Goal: Task Accomplishment & Management: Use online tool/utility

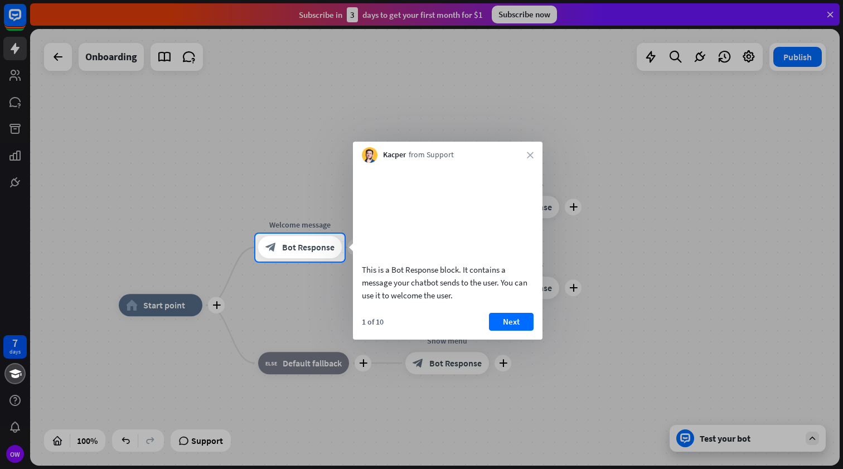
click at [606, 312] on div at bounding box center [421, 366] width 843 height 208
click at [521, 331] on button "Next" at bounding box center [511, 322] width 45 height 18
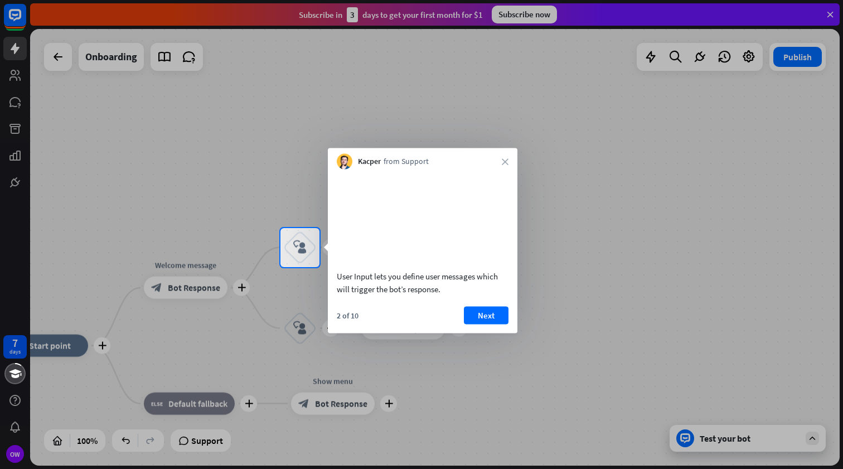
click at [512, 161] on div "Kacper from Support close" at bounding box center [423, 158] width 190 height 21
click at [509, 161] on div "Kacper from Support close" at bounding box center [423, 158] width 190 height 21
click at [508, 161] on icon "close" at bounding box center [505, 161] width 7 height 7
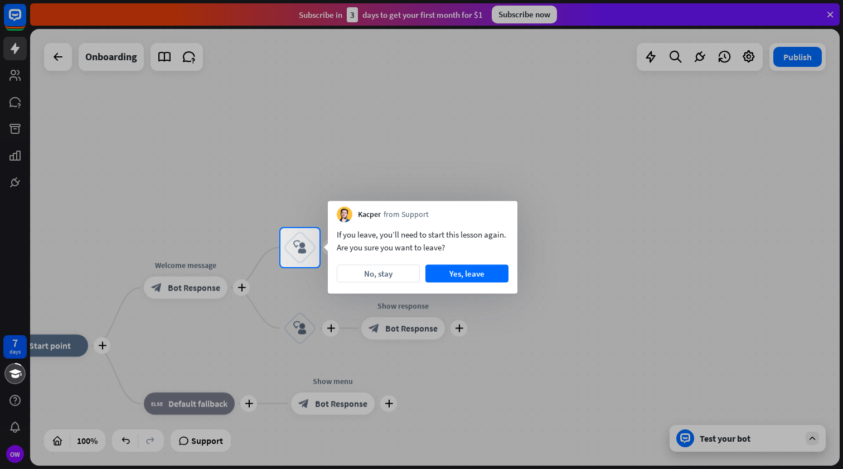
click at [240, 143] on div at bounding box center [421, 114] width 843 height 228
click at [378, 269] on button "No, stay" at bounding box center [378, 274] width 83 height 18
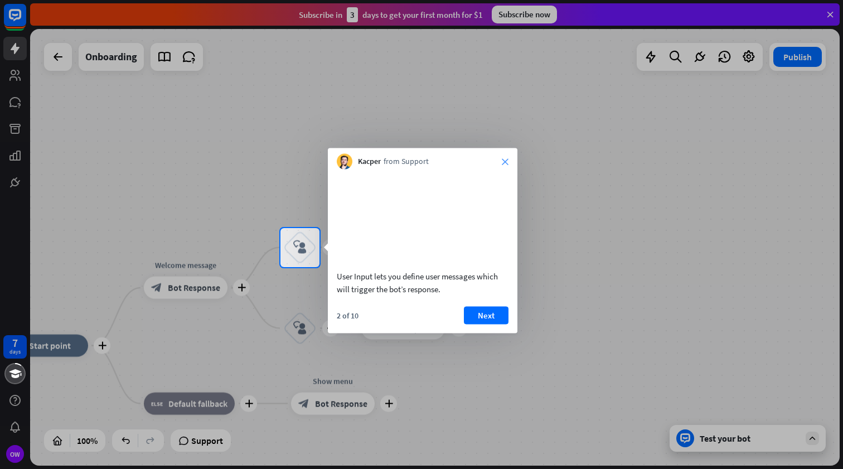
click at [502, 162] on icon "close" at bounding box center [505, 161] width 7 height 7
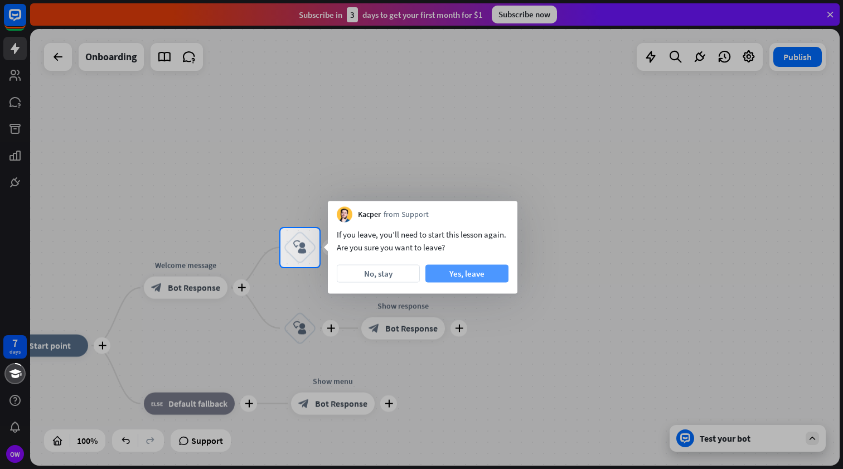
click at [460, 278] on button "Yes, leave" at bounding box center [467, 274] width 83 height 18
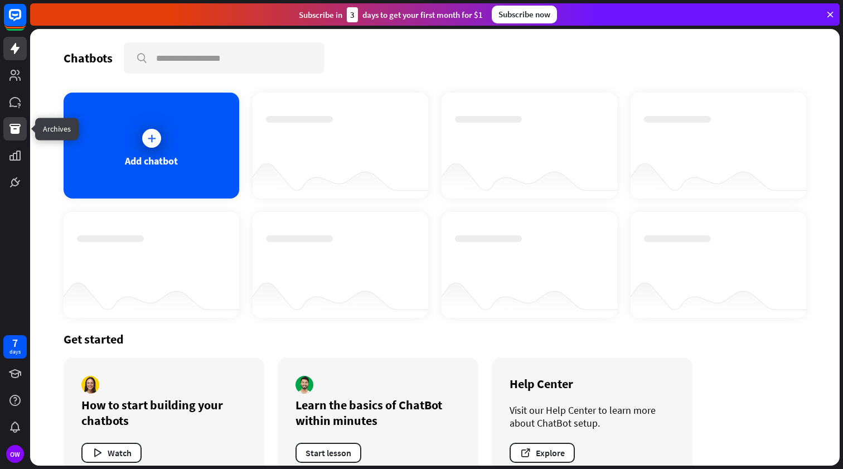
click at [14, 122] on icon at bounding box center [14, 128] width 13 height 13
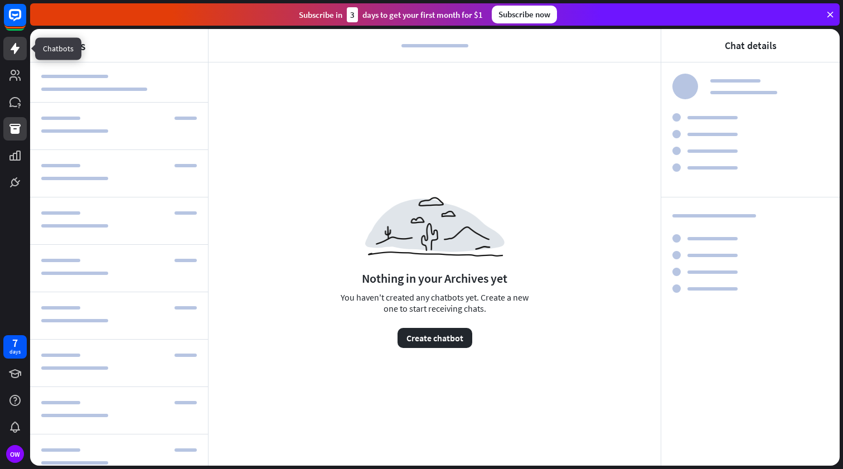
click at [21, 57] on link at bounding box center [14, 48] width 23 height 23
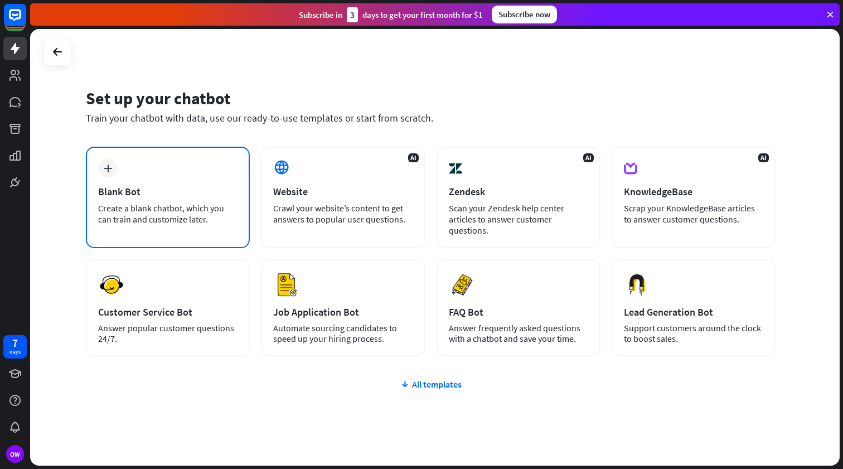
click at [181, 192] on div "Blank Bot" at bounding box center [167, 191] width 139 height 13
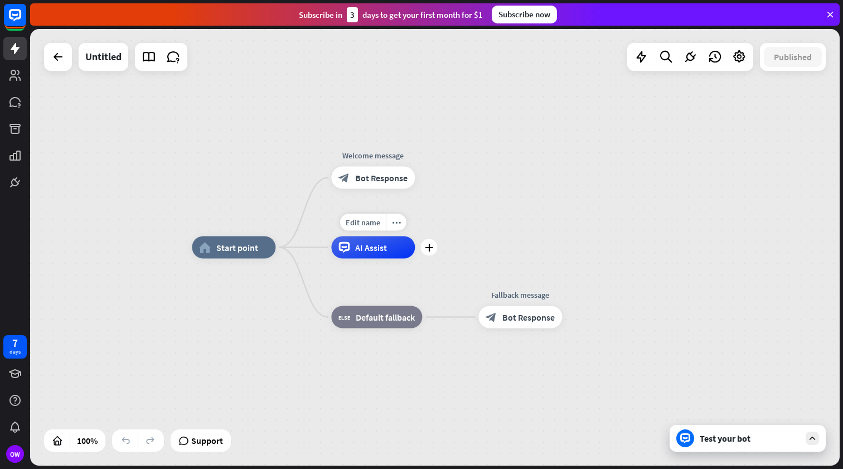
click at [383, 254] on div "AI Assist" at bounding box center [373, 247] width 84 height 22
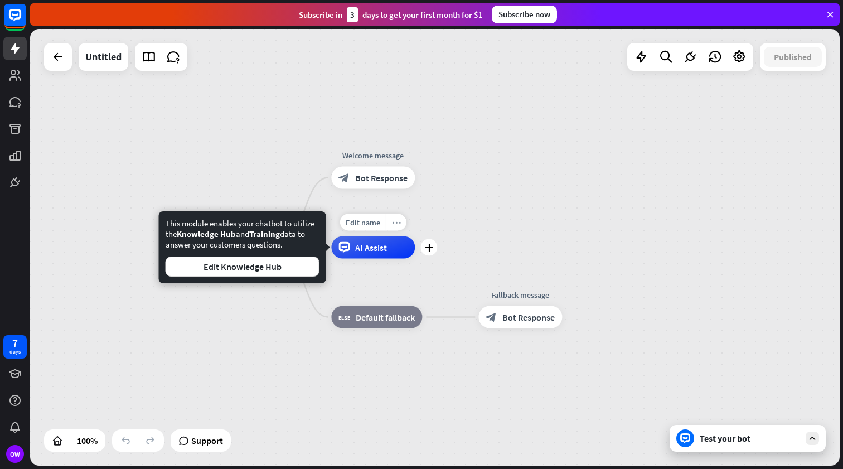
click at [397, 221] on icon "more_horiz" at bounding box center [396, 222] width 9 height 8
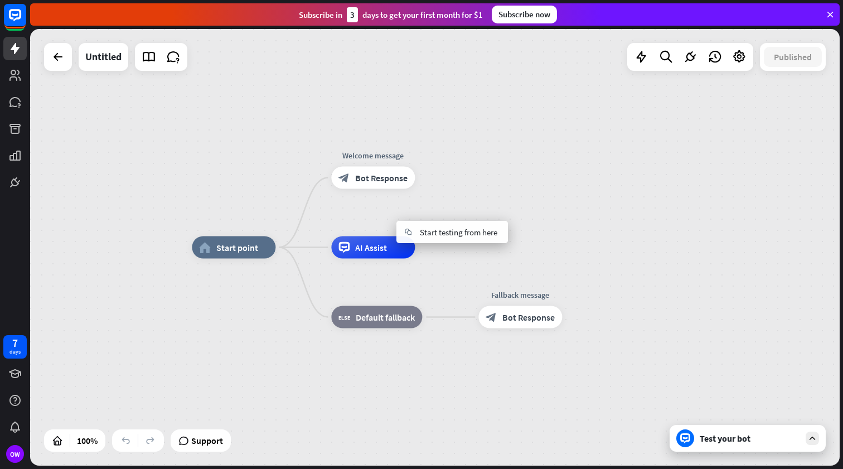
click at [549, 156] on div "home_2 Start point Welcome message block_bot_response Bot Response AI Assist bl…" at bounding box center [435, 247] width 810 height 437
click at [331, 186] on div "Edit name more_horiz plus Welcome message block_bot_response Bot Response" at bounding box center [373, 178] width 84 height 22
click at [374, 185] on div "block_bot_response Bot Response" at bounding box center [373, 178] width 84 height 22
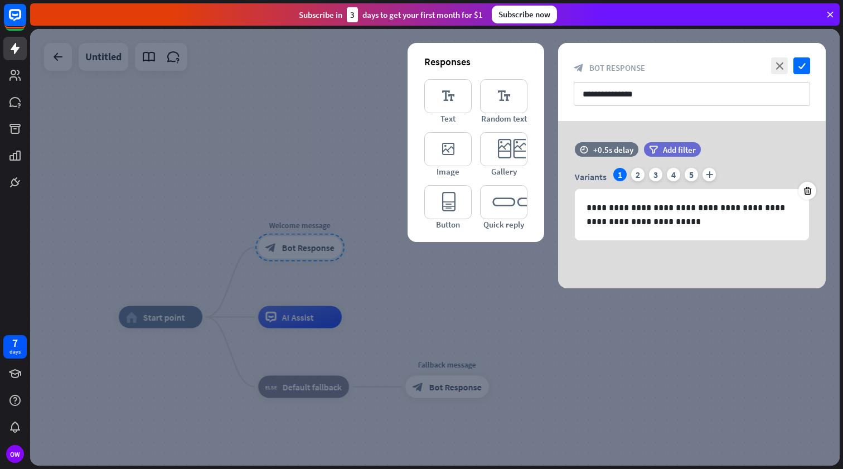
click at [469, 309] on div at bounding box center [435, 247] width 810 height 437
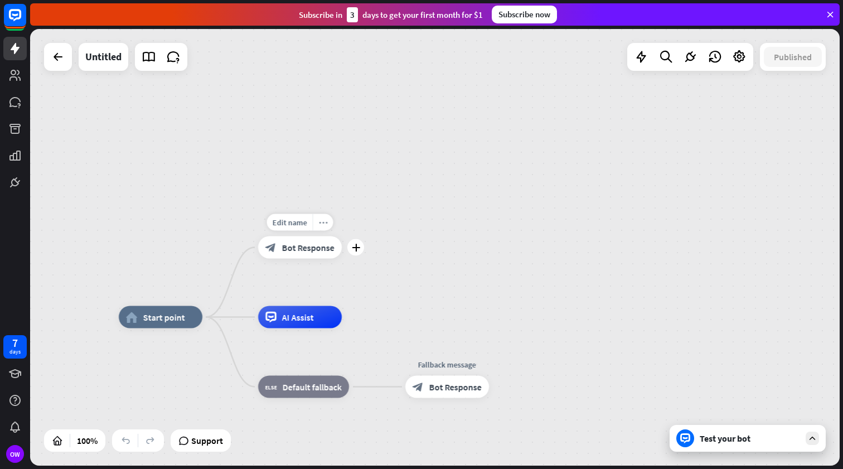
click at [327, 228] on div "more_horiz" at bounding box center [323, 222] width 21 height 17
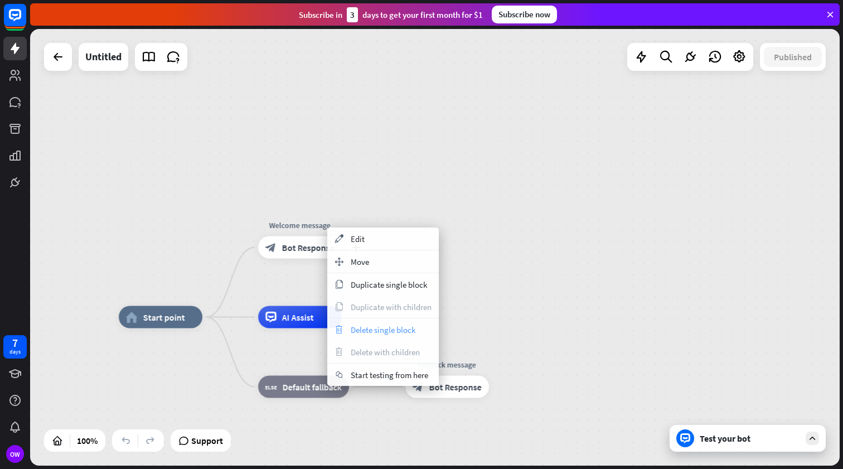
click at [374, 332] on span "Delete single block" at bounding box center [383, 330] width 65 height 11
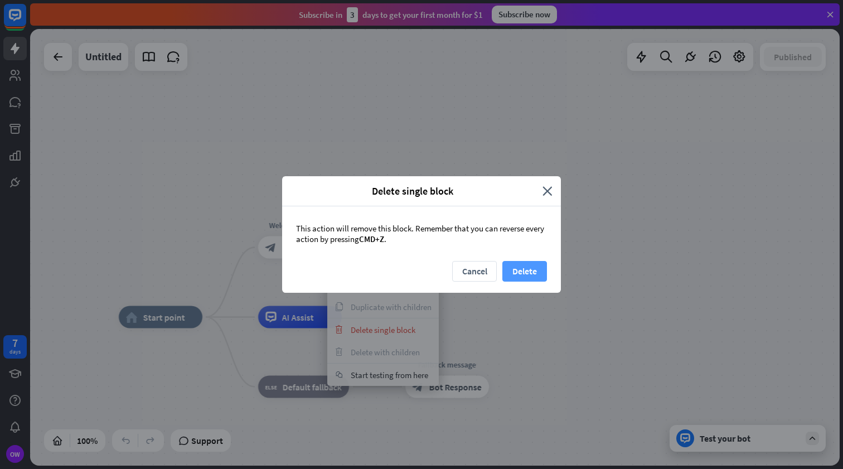
click at [524, 268] on button "Delete" at bounding box center [525, 271] width 45 height 21
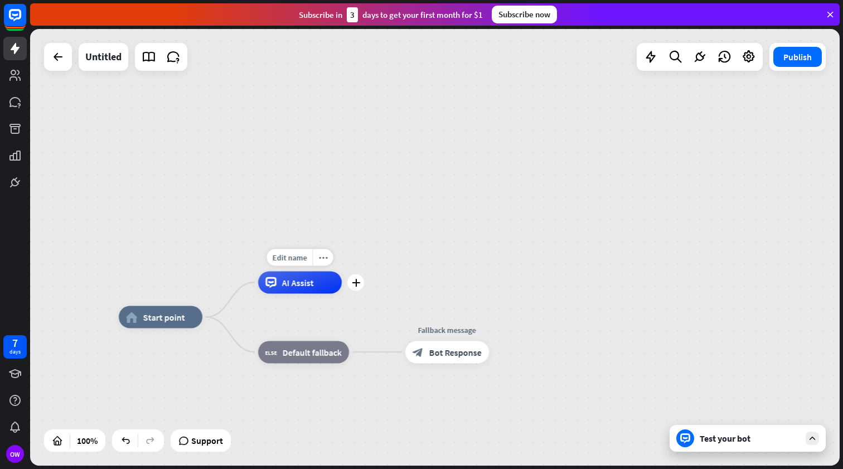
click at [336, 278] on div "AI Assist" at bounding box center [300, 282] width 84 height 22
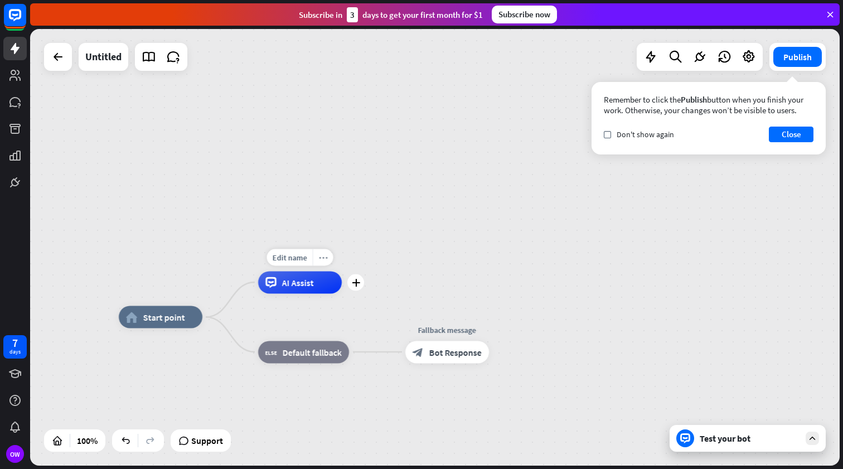
click at [322, 260] on icon "more_horiz" at bounding box center [323, 257] width 9 height 8
click at [303, 351] on span "Default fallback" at bounding box center [312, 351] width 59 height 11
click at [323, 325] on icon "more_horiz" at bounding box center [326, 327] width 9 height 8
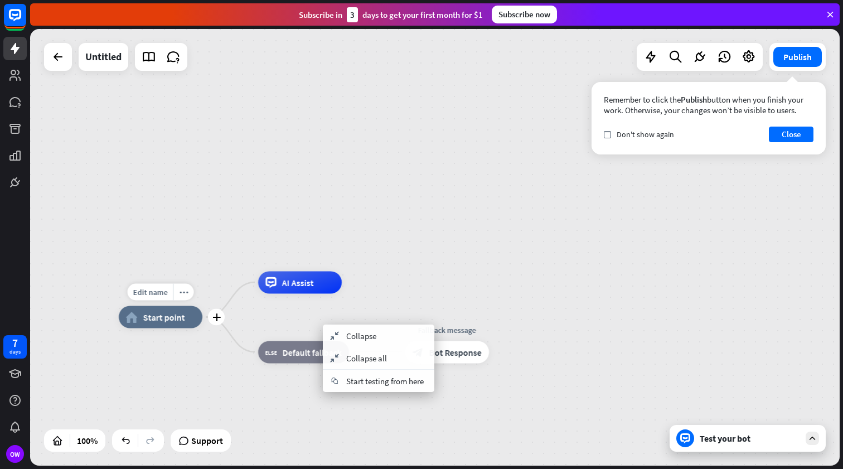
click at [176, 306] on div "Edit name more_horiz plus home_2 Start point" at bounding box center [161, 317] width 84 height 22
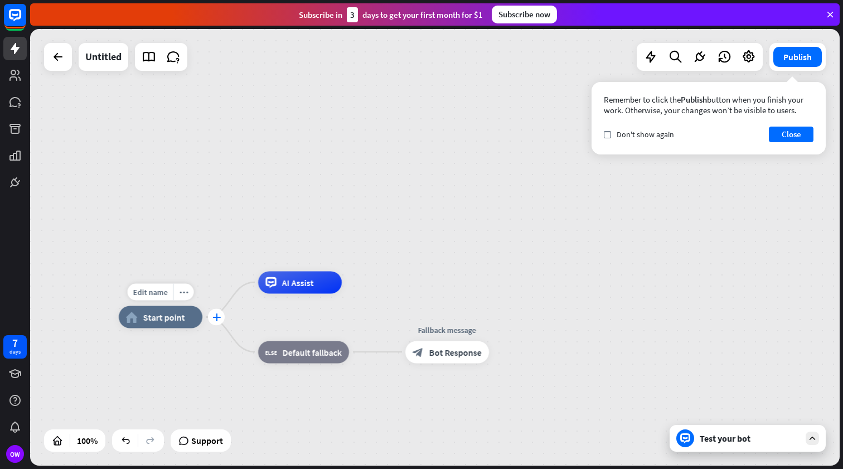
click at [212, 311] on div "plus" at bounding box center [216, 317] width 17 height 17
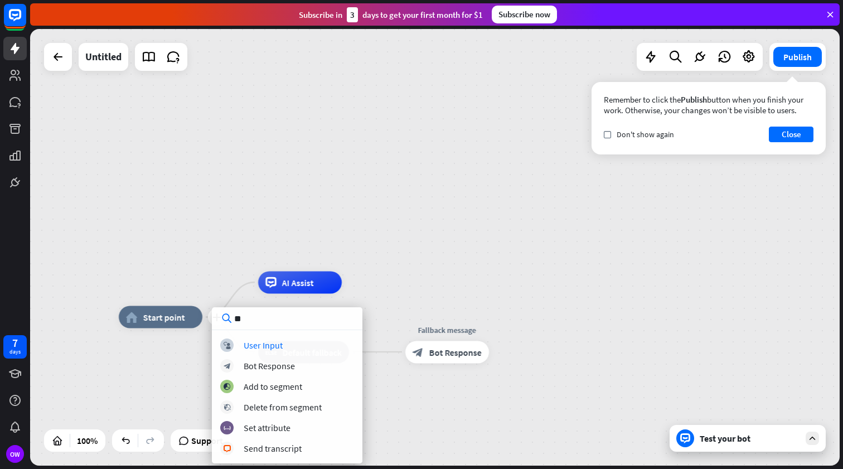
type input "*"
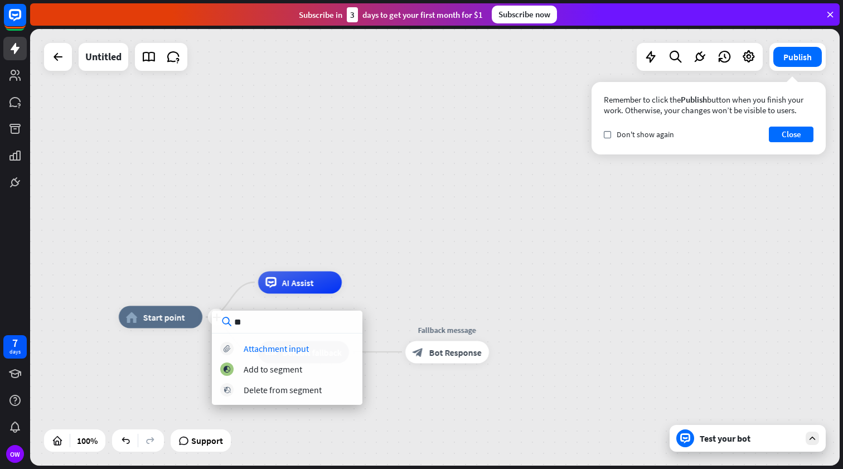
type input "*"
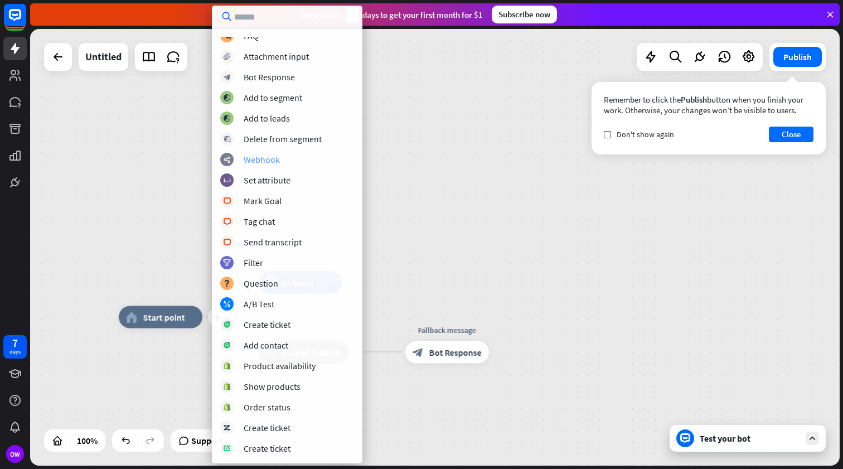
scroll to position [28, 0]
click at [306, 81] on div "block_bot_response Bot Response" at bounding box center [287, 76] width 134 height 13
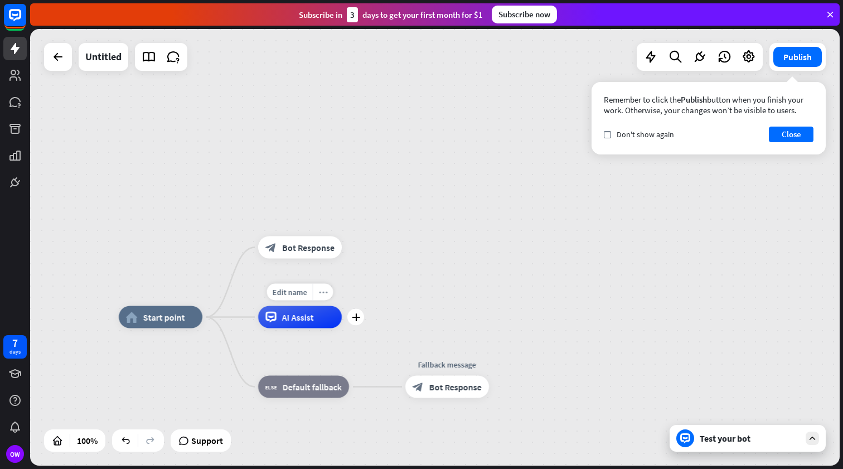
click at [324, 300] on div "more_horiz" at bounding box center [323, 292] width 21 height 17
click at [323, 306] on div "plus AI Assist" at bounding box center [300, 317] width 84 height 22
click at [303, 306] on div "Edit name more_horiz plus AI Assist" at bounding box center [300, 317] width 84 height 22
click at [298, 328] on div "Edit name more_horiz plus AI Assist" at bounding box center [300, 317] width 84 height 22
click at [299, 323] on div "AI Assist" at bounding box center [300, 317] width 84 height 22
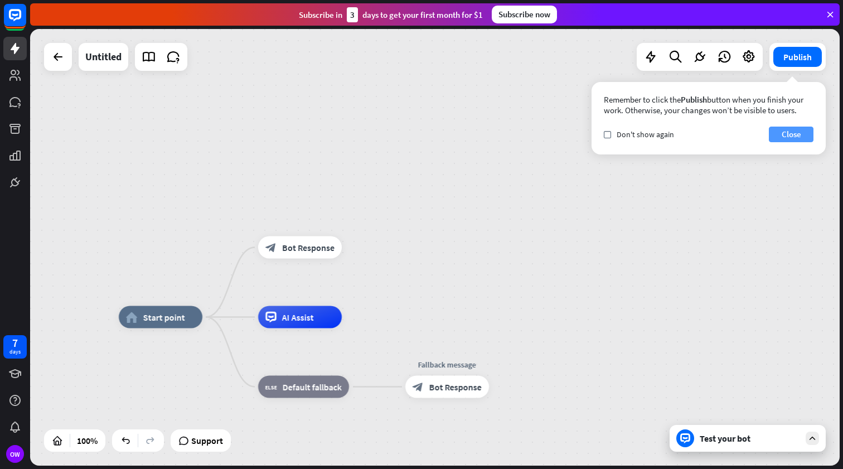
click at [780, 135] on button "Close" at bounding box center [791, 135] width 45 height 16
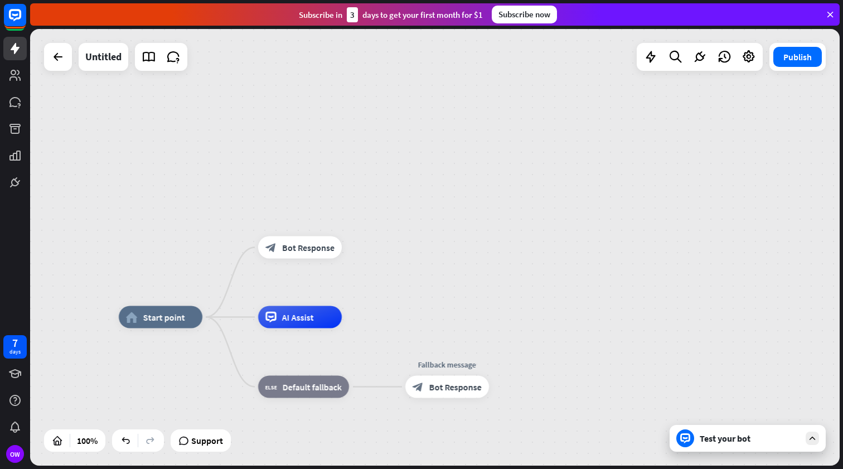
click at [70, 58] on div at bounding box center [58, 57] width 28 height 28
click at [60, 60] on icon at bounding box center [57, 56] width 13 height 13
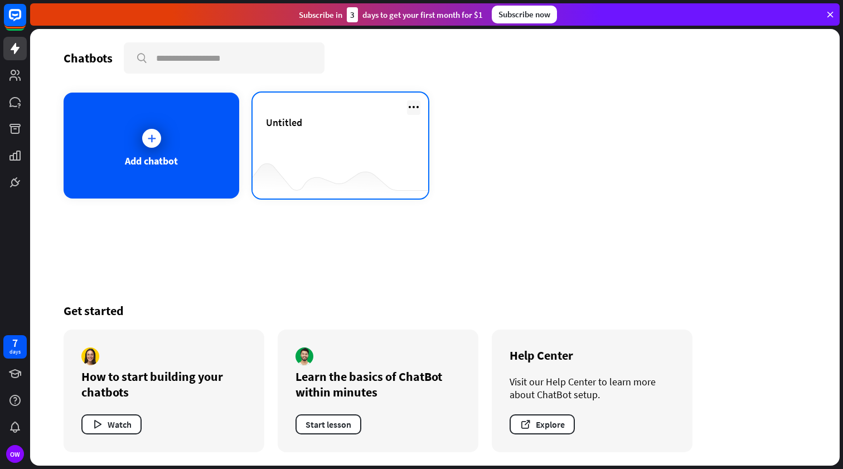
click at [414, 109] on icon at bounding box center [413, 106] width 13 height 13
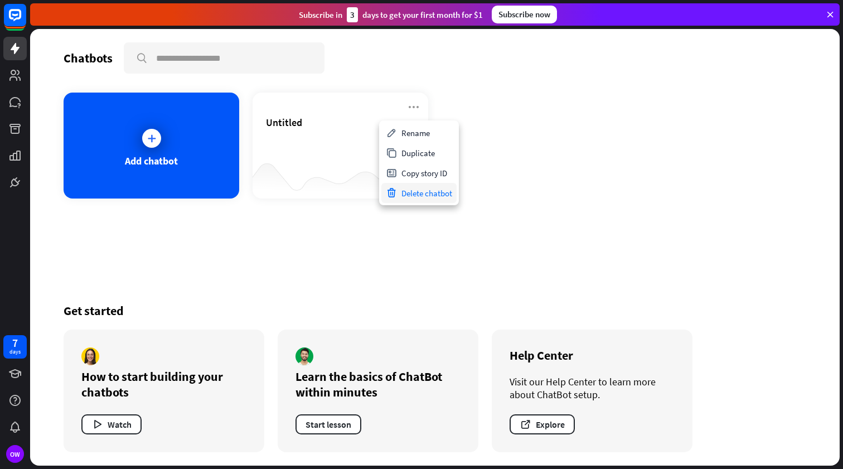
click at [422, 191] on div "Delete chatbot" at bounding box center [418, 193] width 75 height 20
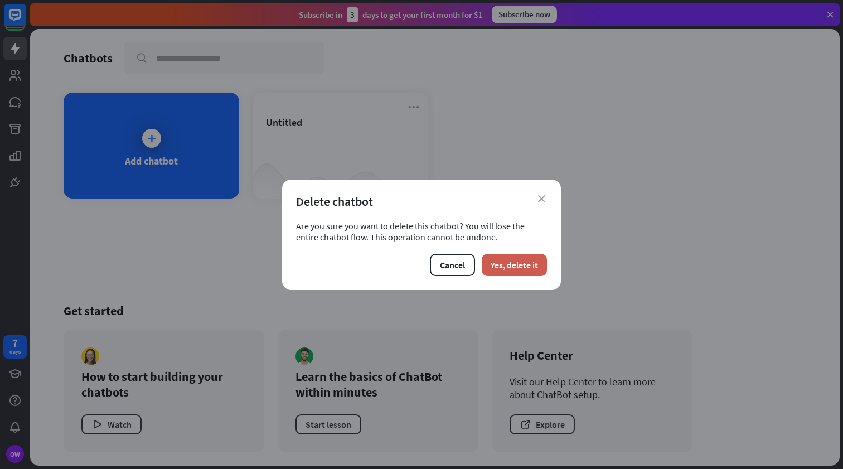
click at [521, 269] on button "Yes, delete it" at bounding box center [514, 265] width 65 height 22
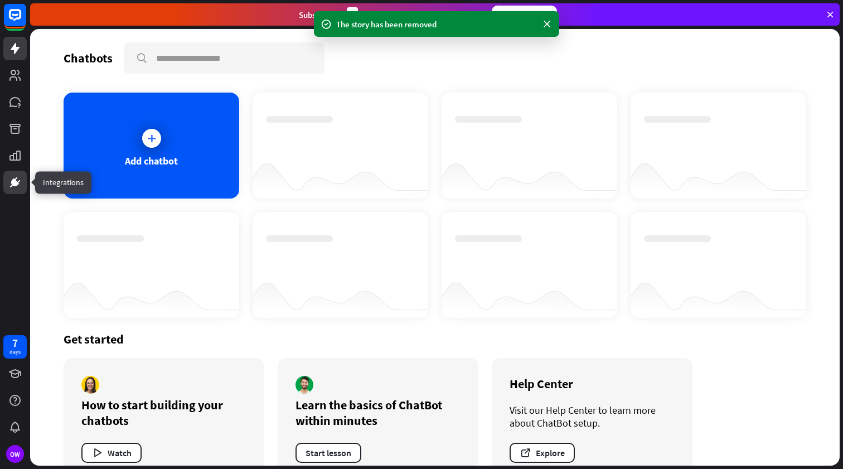
click at [6, 186] on link at bounding box center [14, 182] width 23 height 23
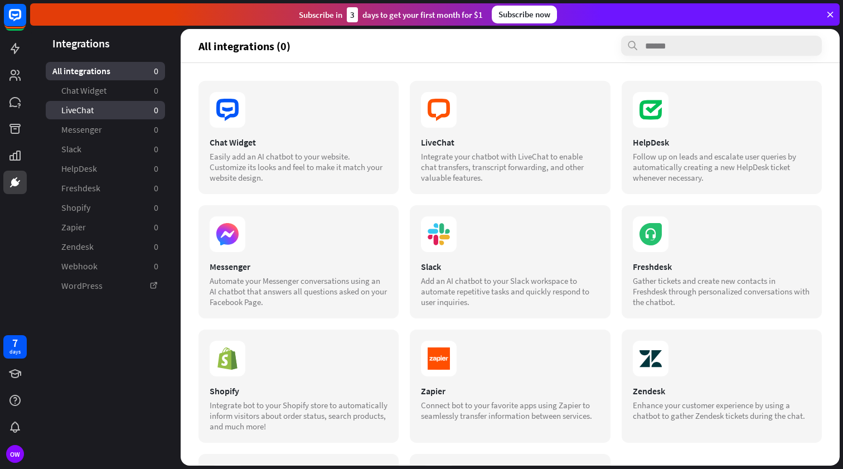
click at [98, 108] on link "LiveChat 0" at bounding box center [105, 110] width 119 height 18
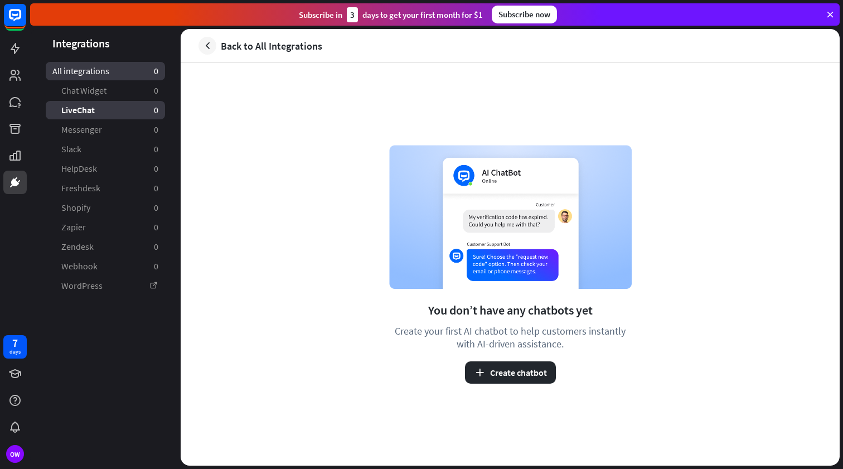
click at [122, 70] on link "All integrations 0" at bounding box center [105, 71] width 119 height 18
